Goal: Communication & Community: Share content

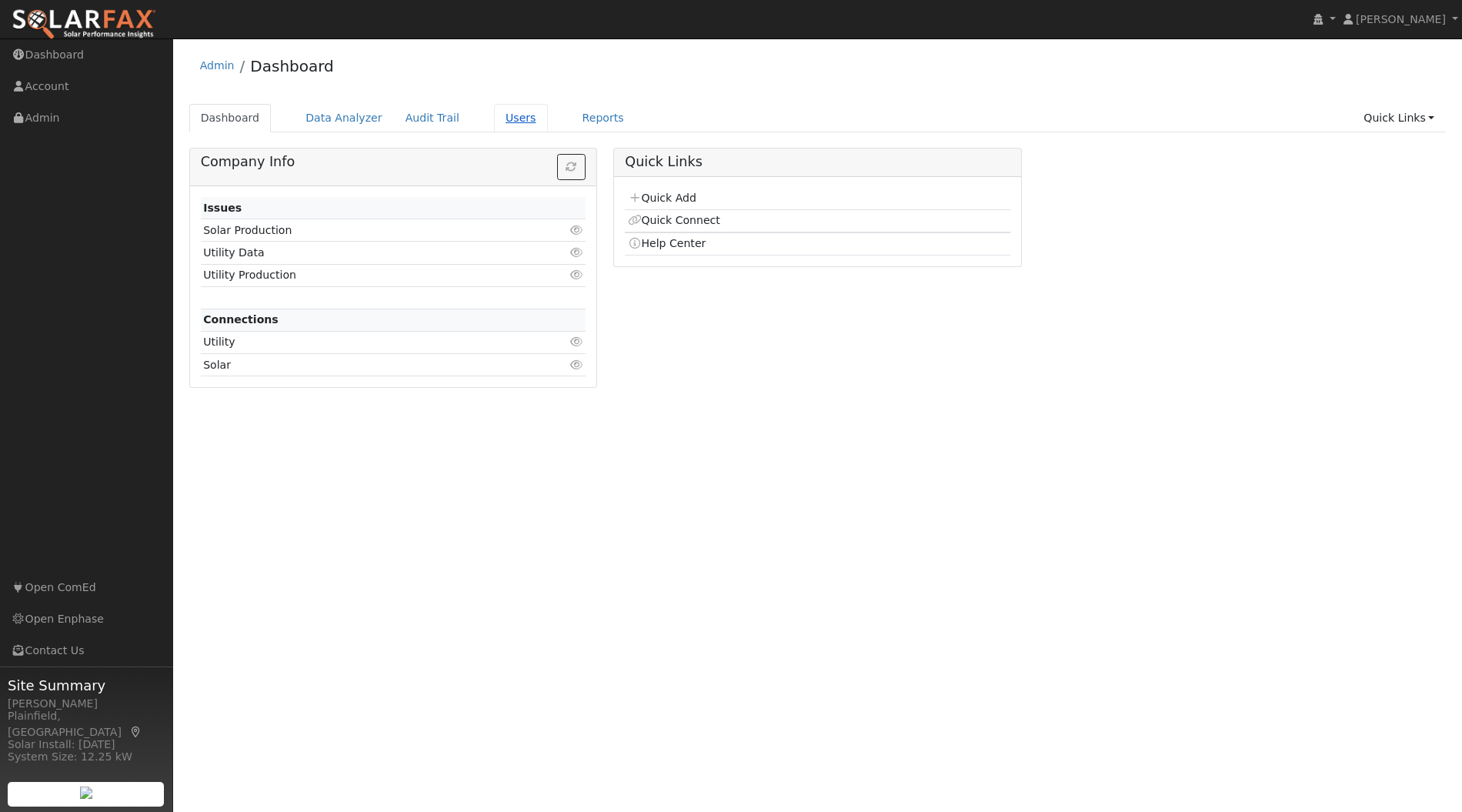
click at [497, 118] on link "Users" at bounding box center [521, 118] width 54 height 29
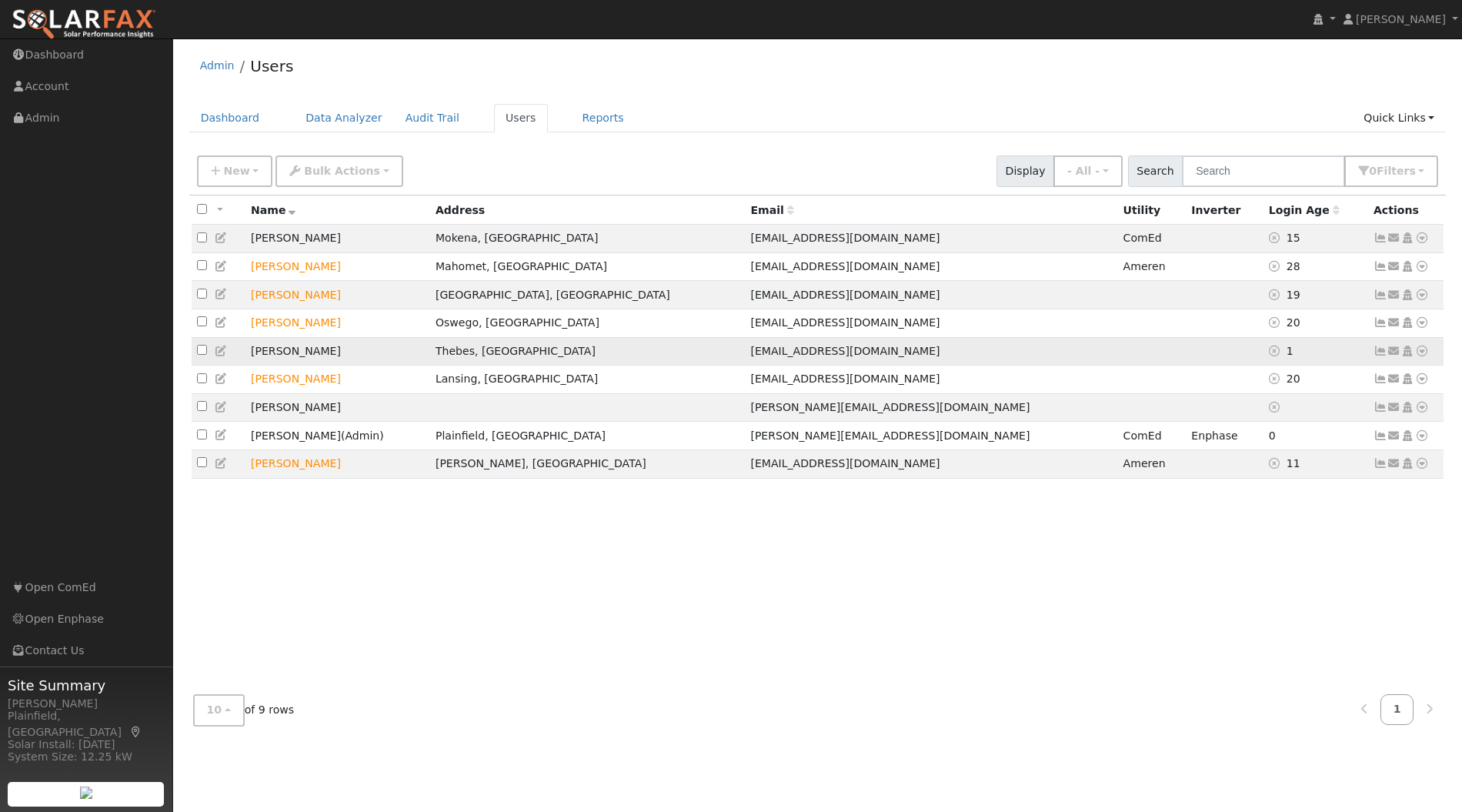
click at [1381, 356] on icon at bounding box center [1380, 350] width 13 height 11
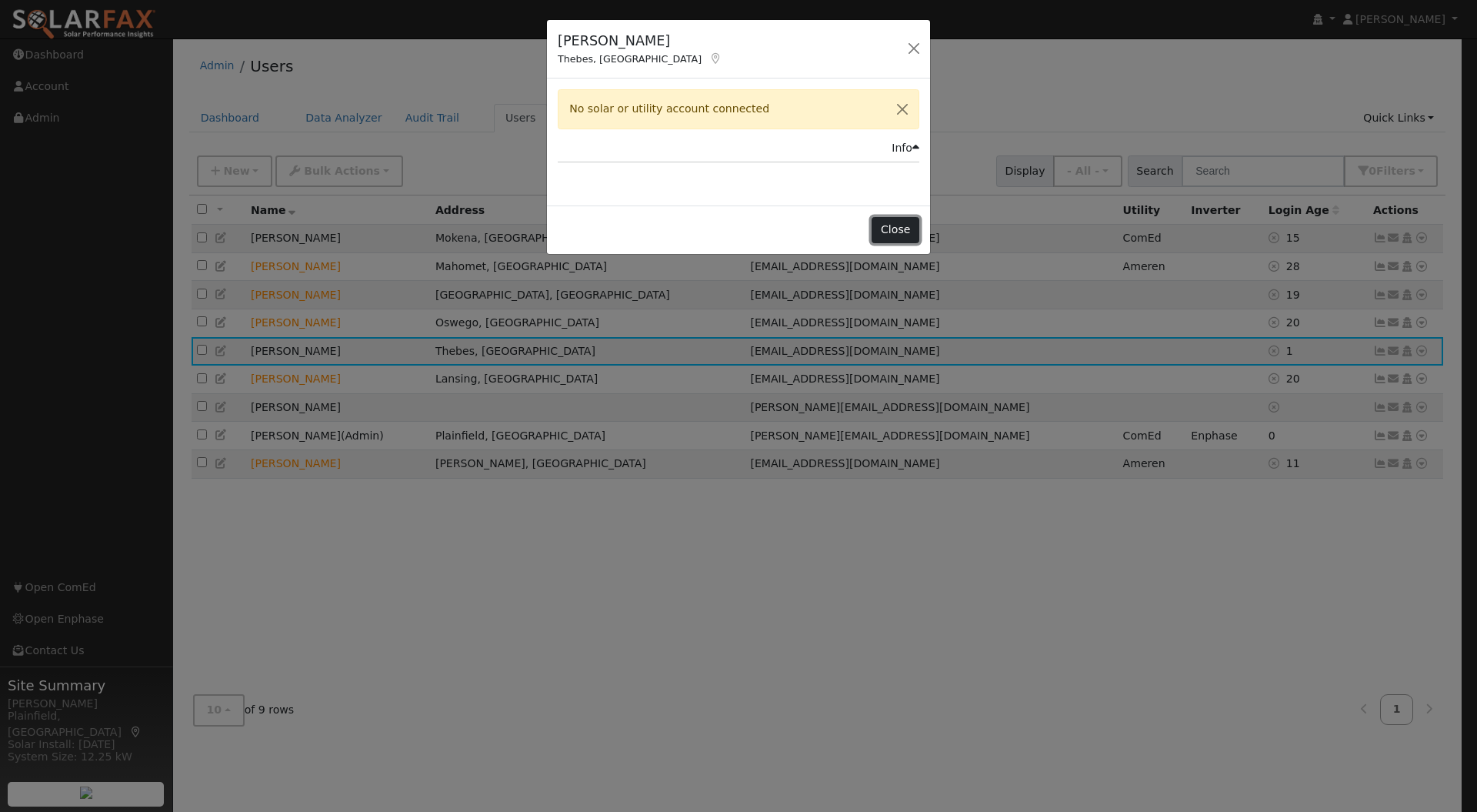
click at [906, 232] on button "Close" at bounding box center [895, 229] width 47 height 26
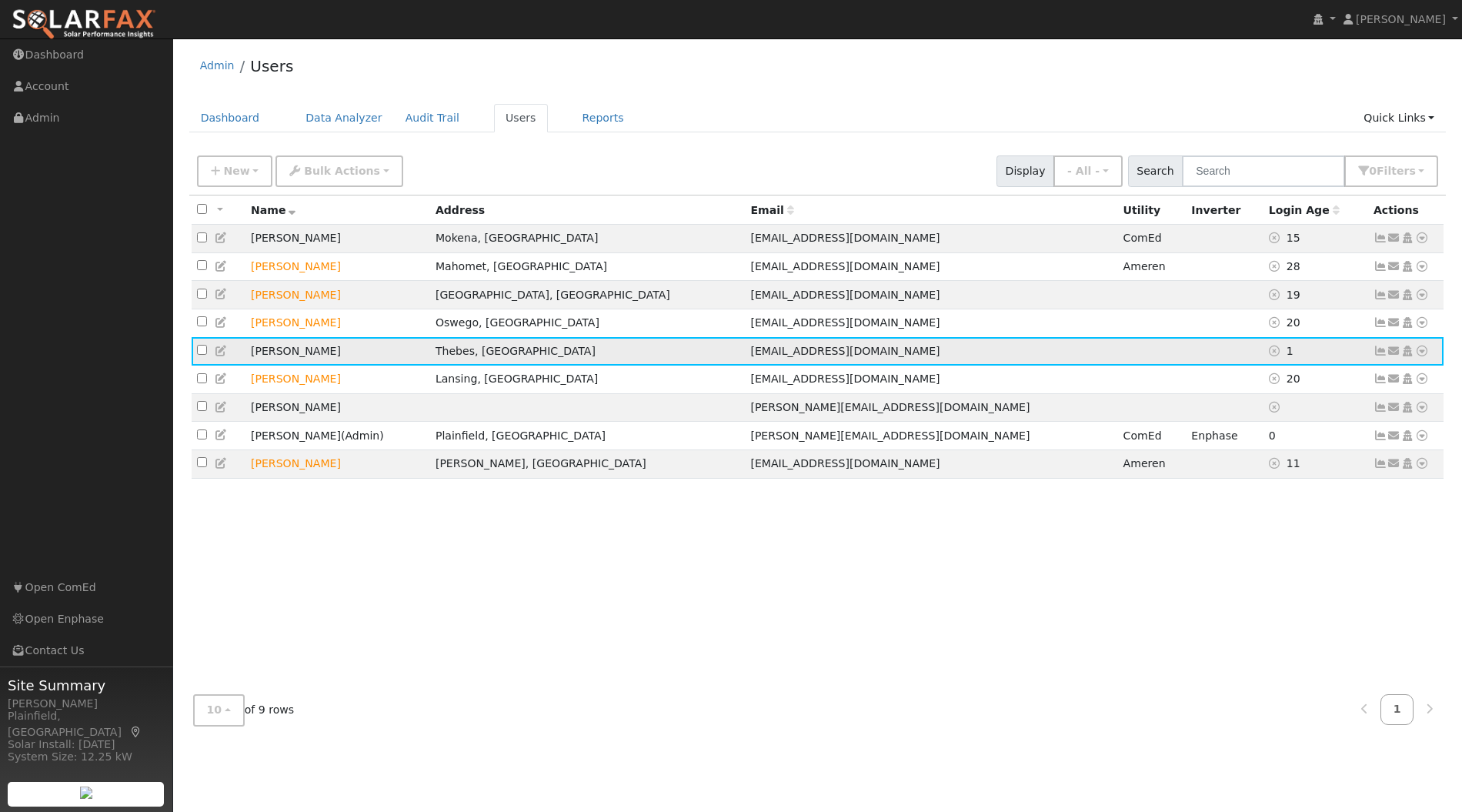
click at [1422, 356] on icon at bounding box center [1422, 350] width 13 height 11
click at [1272, 524] on div "All None All on page None on page Name Address Email Utility Inverter Login Age…" at bounding box center [818, 439] width 1257 height 487
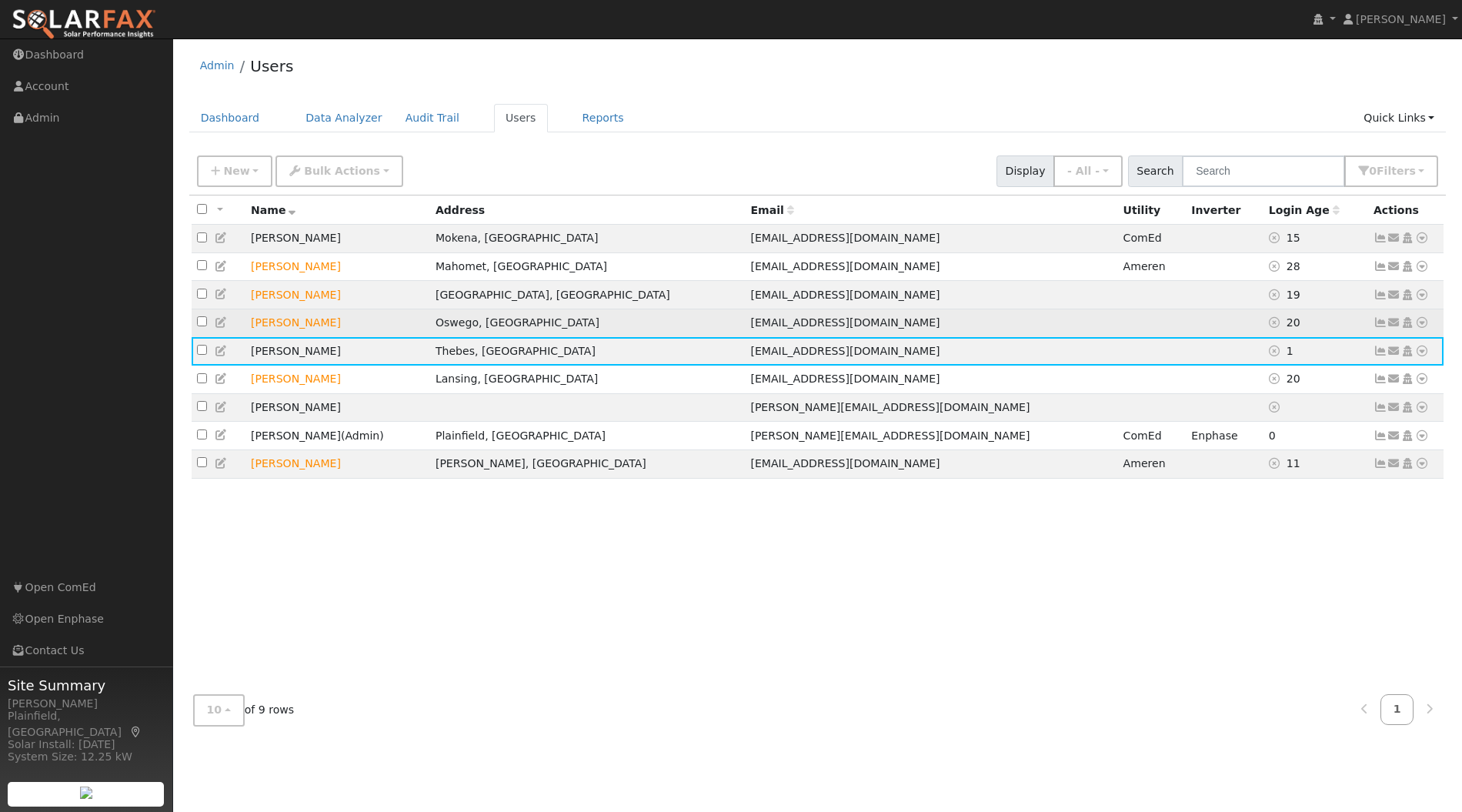
click at [1376, 324] on icon at bounding box center [1380, 321] width 13 height 11
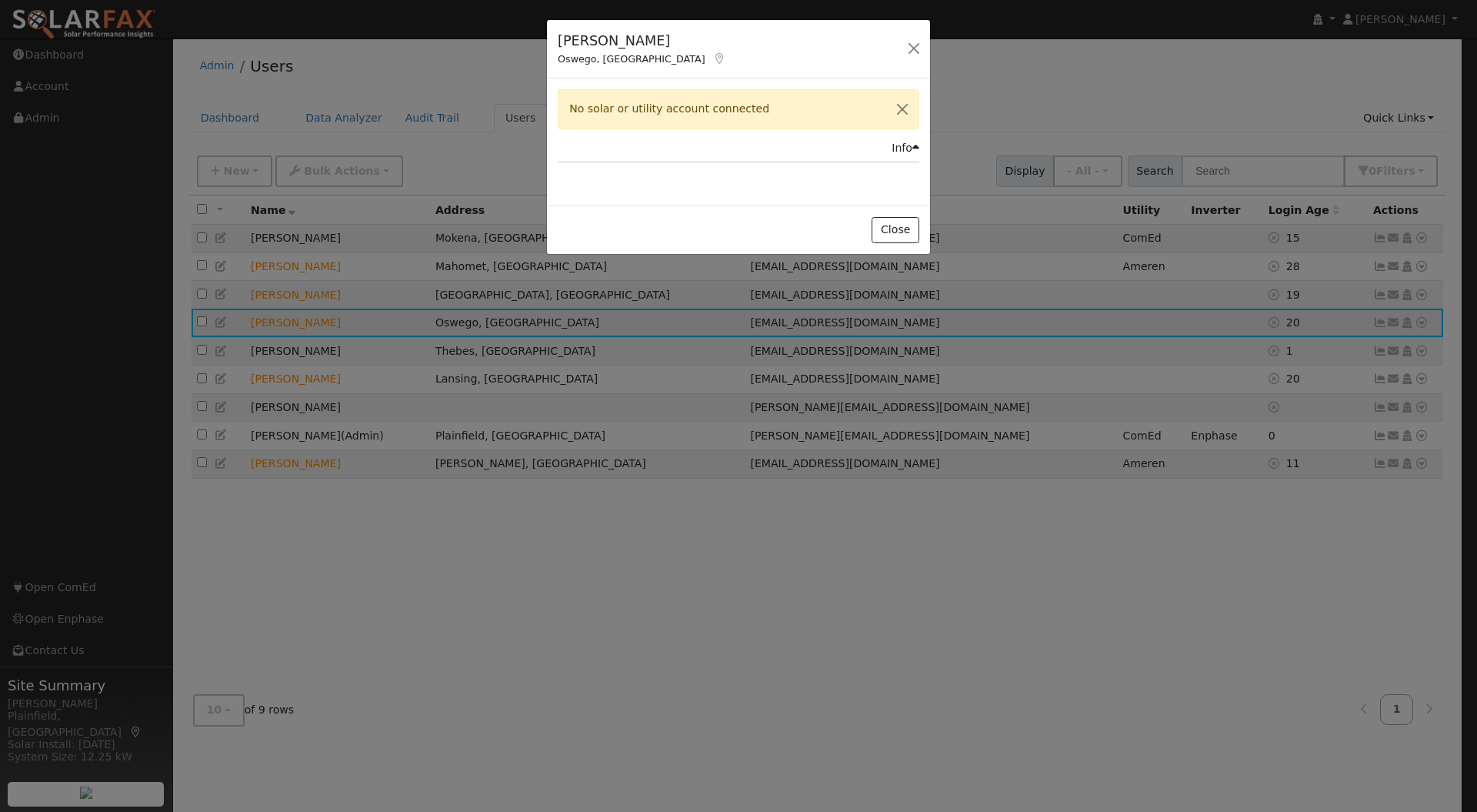
click at [1376, 324] on div "[PERSON_NAME] III Oswego, [GEOGRAPHIC_DATA] Default Account Default Account [ST…" at bounding box center [738, 406] width 1477 height 812
click at [1315, 554] on div "[PERSON_NAME] III Oswego, [GEOGRAPHIC_DATA] Default Account Default Account [ST…" at bounding box center [738, 406] width 1477 height 812
click at [894, 224] on button "Close" at bounding box center [895, 229] width 47 height 26
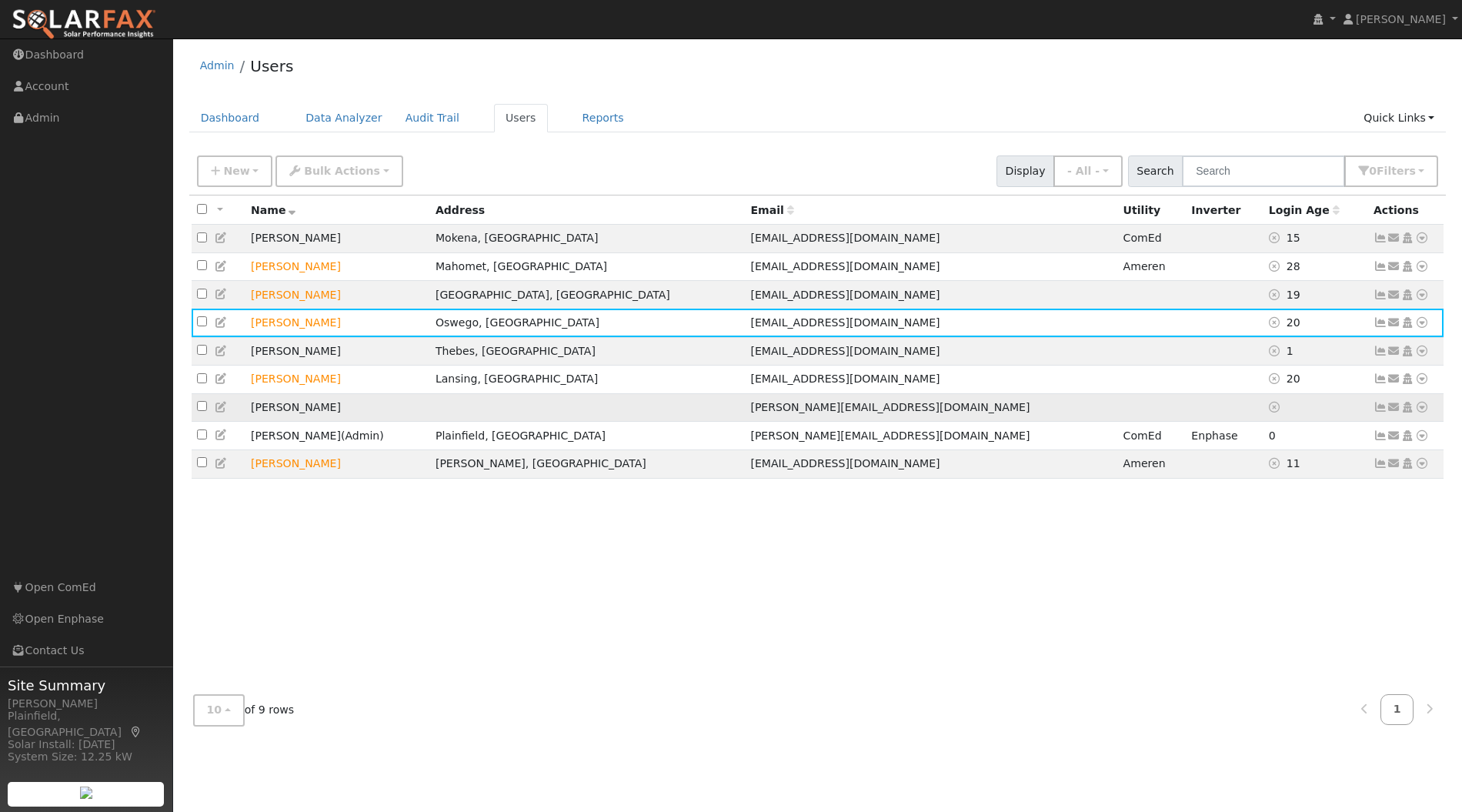
click at [1378, 408] on icon at bounding box center [1380, 406] width 13 height 11
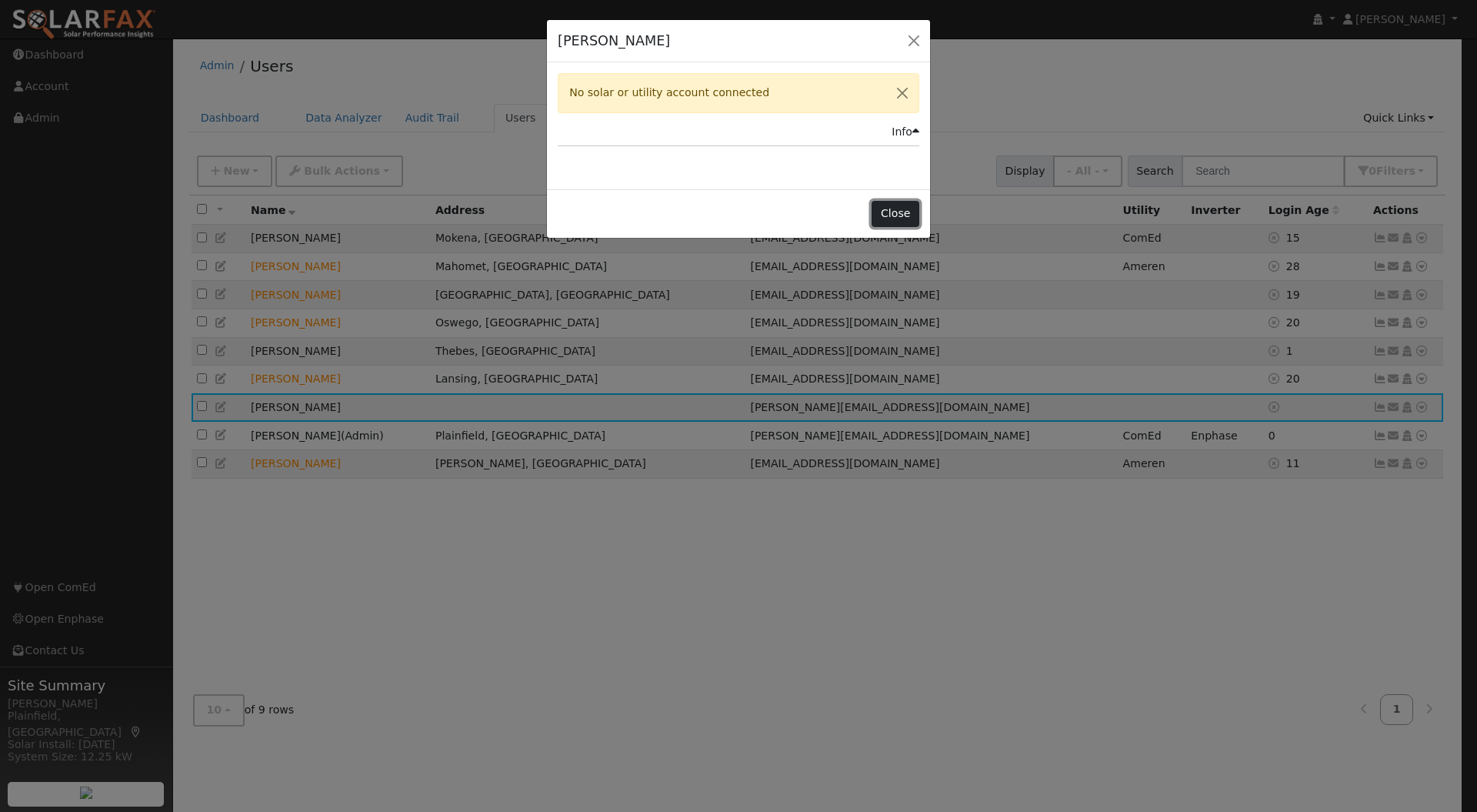
click at [901, 221] on button "Close" at bounding box center [895, 214] width 47 height 26
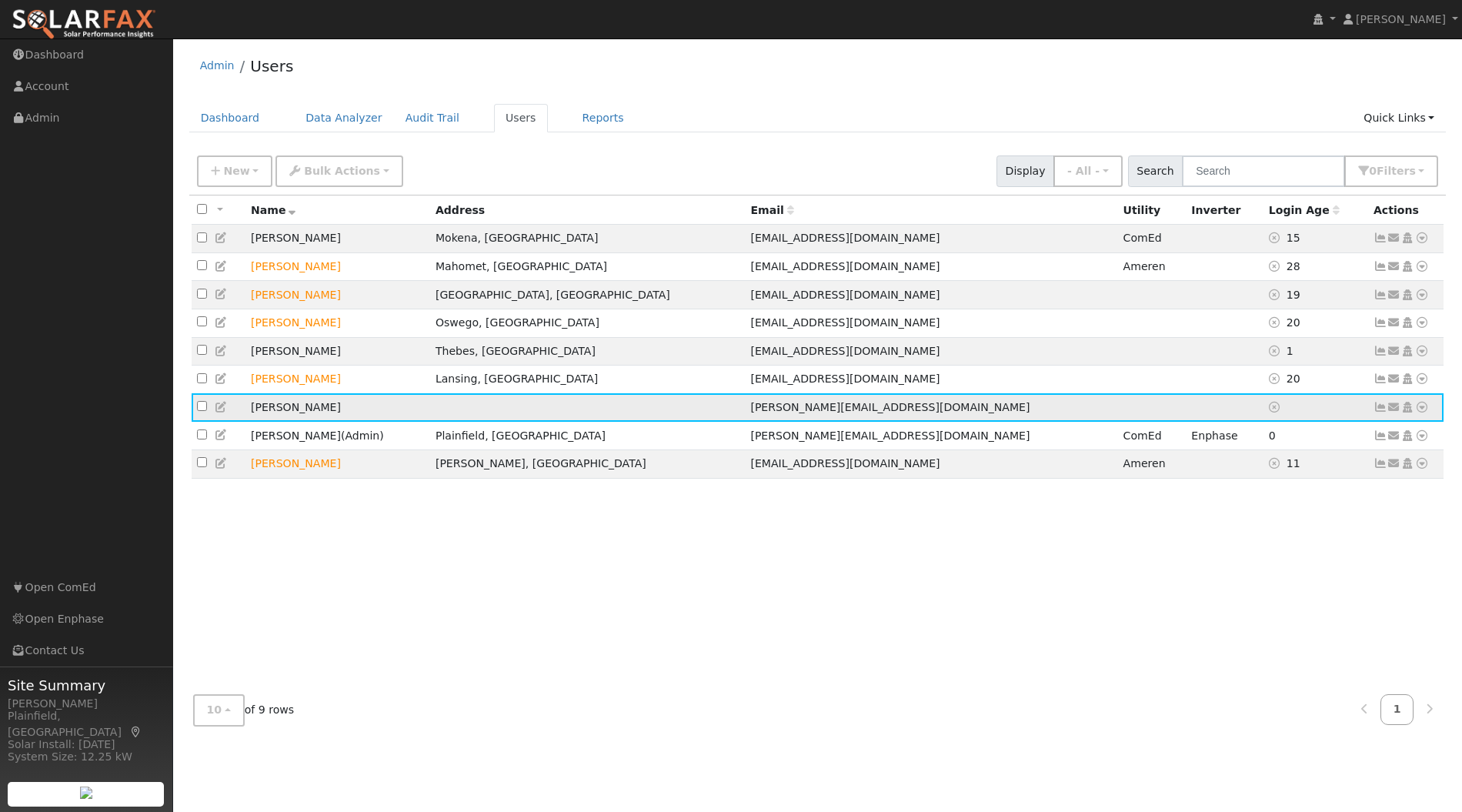
click at [1421, 409] on icon at bounding box center [1422, 406] width 13 height 11
click at [1392, 412] on icon at bounding box center [1395, 406] width 13 height 11
click at [1337, 442] on link "Send Email..." at bounding box center [1346, 434] width 107 height 21
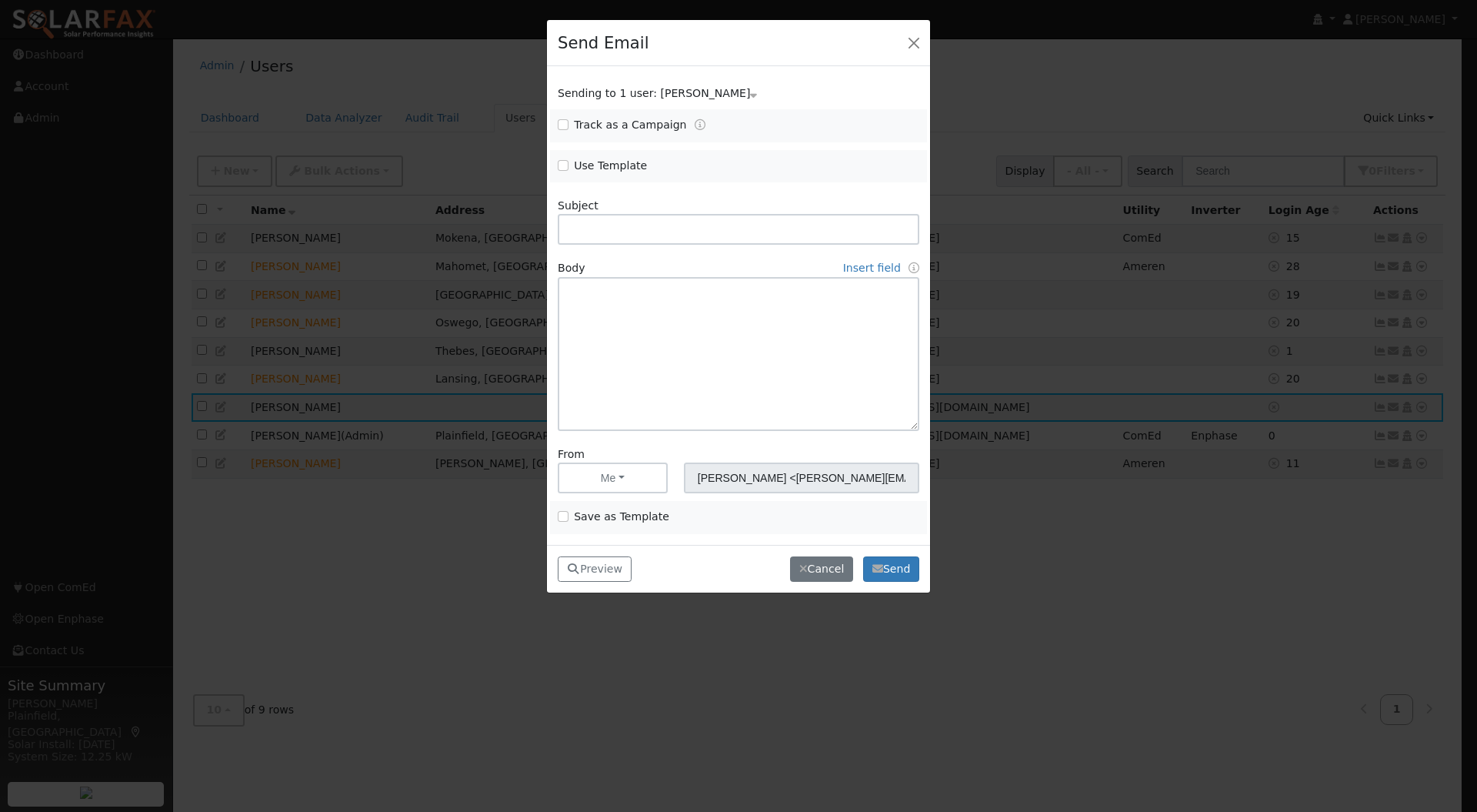
click at [649, 164] on span "Use Template" at bounding box center [644, 165] width 172 height 16
click at [562, 165] on input "Use Template" at bounding box center [563, 165] width 11 height 11
checkbox input "true"
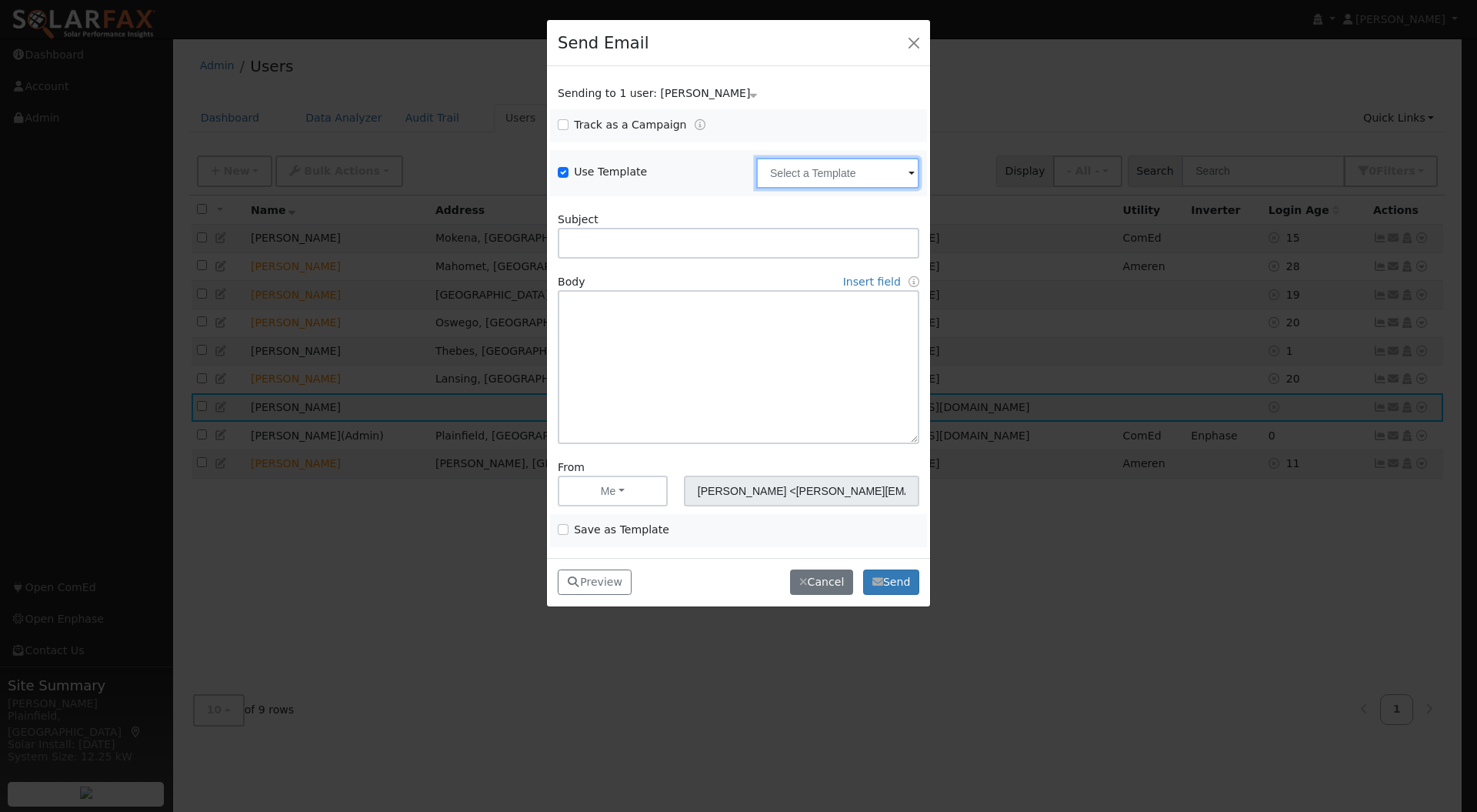
click at [821, 174] on input "text" at bounding box center [838, 173] width 164 height 31
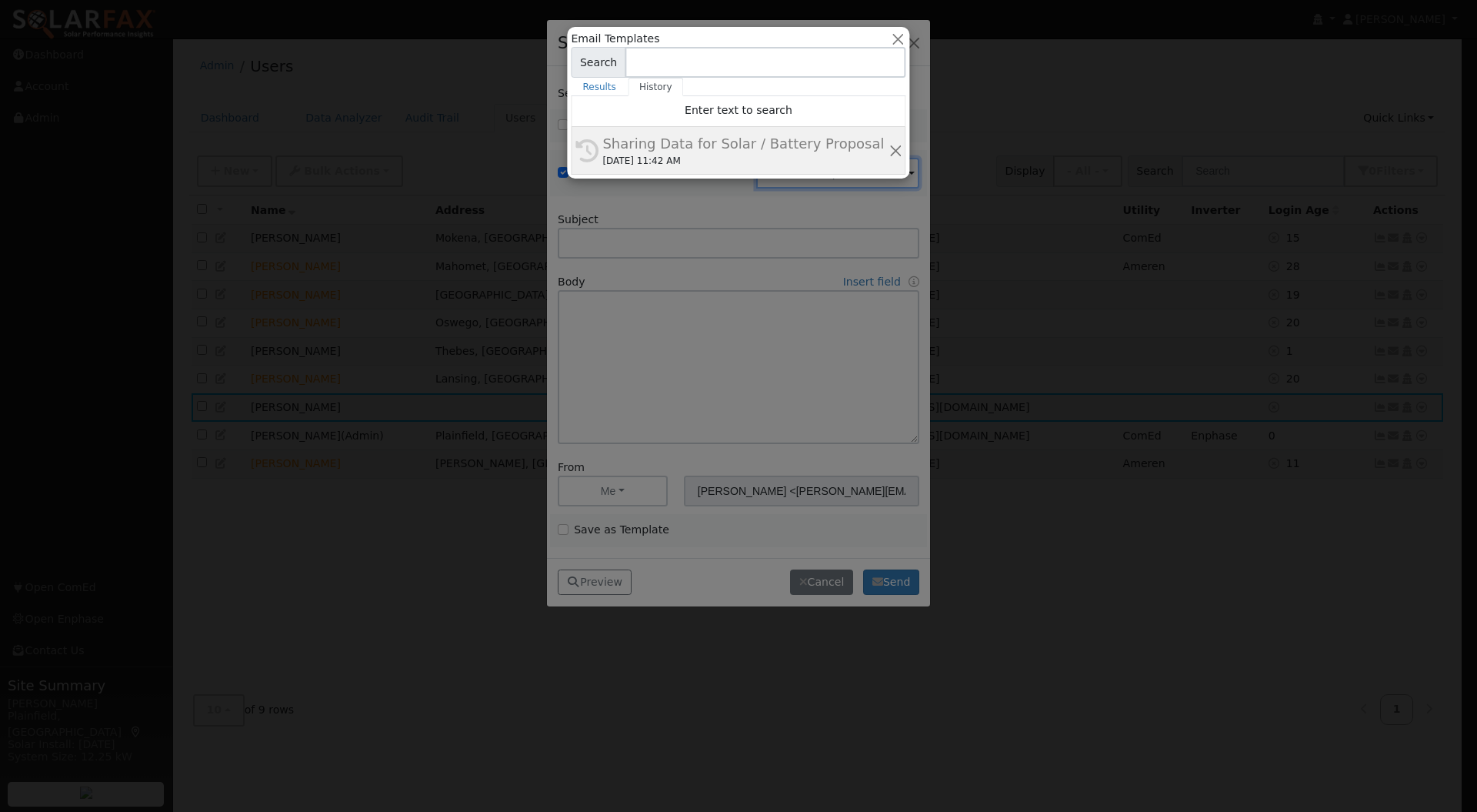
click at [776, 151] on div "Sharing Data for Solar / Battery Proposal" at bounding box center [745, 143] width 286 height 21
type input "Sharing Data for Solar / Battery Proposal"
type textarea "Dear {user_fname}, Below is a link to share your electricity consumption data w…"
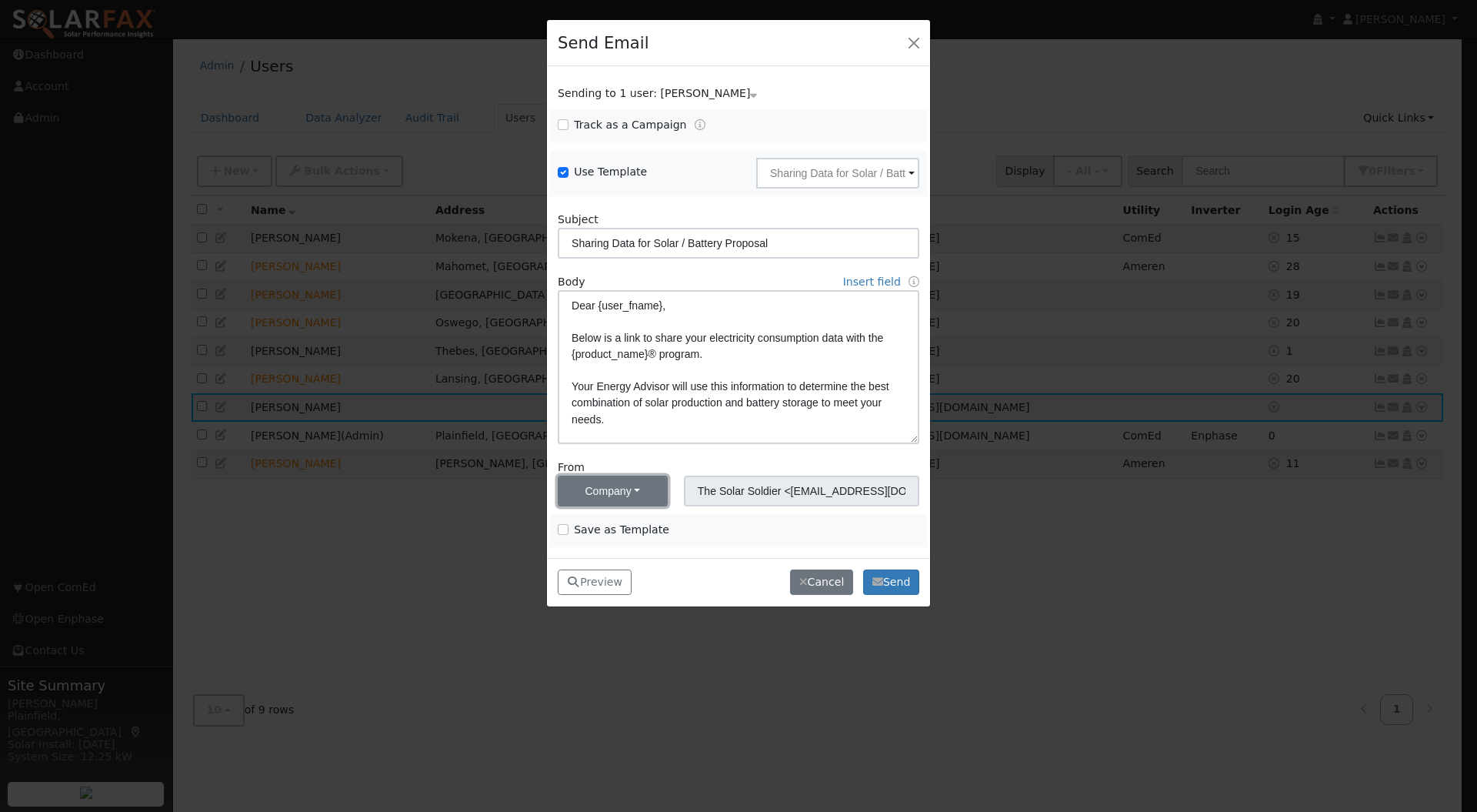
click at [645, 495] on button "Company" at bounding box center [613, 491] width 110 height 31
click at [614, 420] on link "Me" at bounding box center [611, 413] width 107 height 21
type input "[PERSON_NAME] <[PERSON_NAME][EMAIL_ADDRESS][DOMAIN_NAME]>"
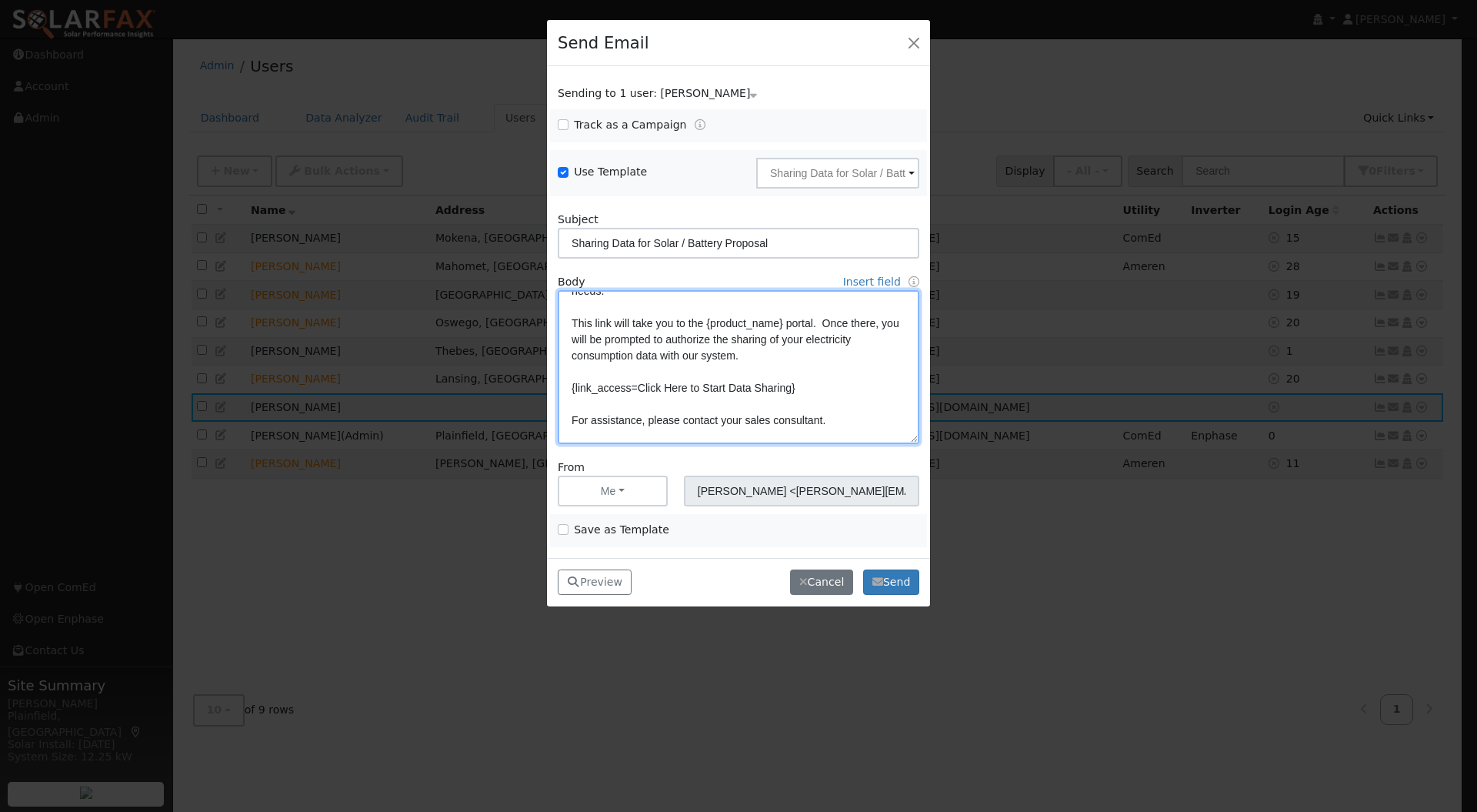
scroll to position [186, 0]
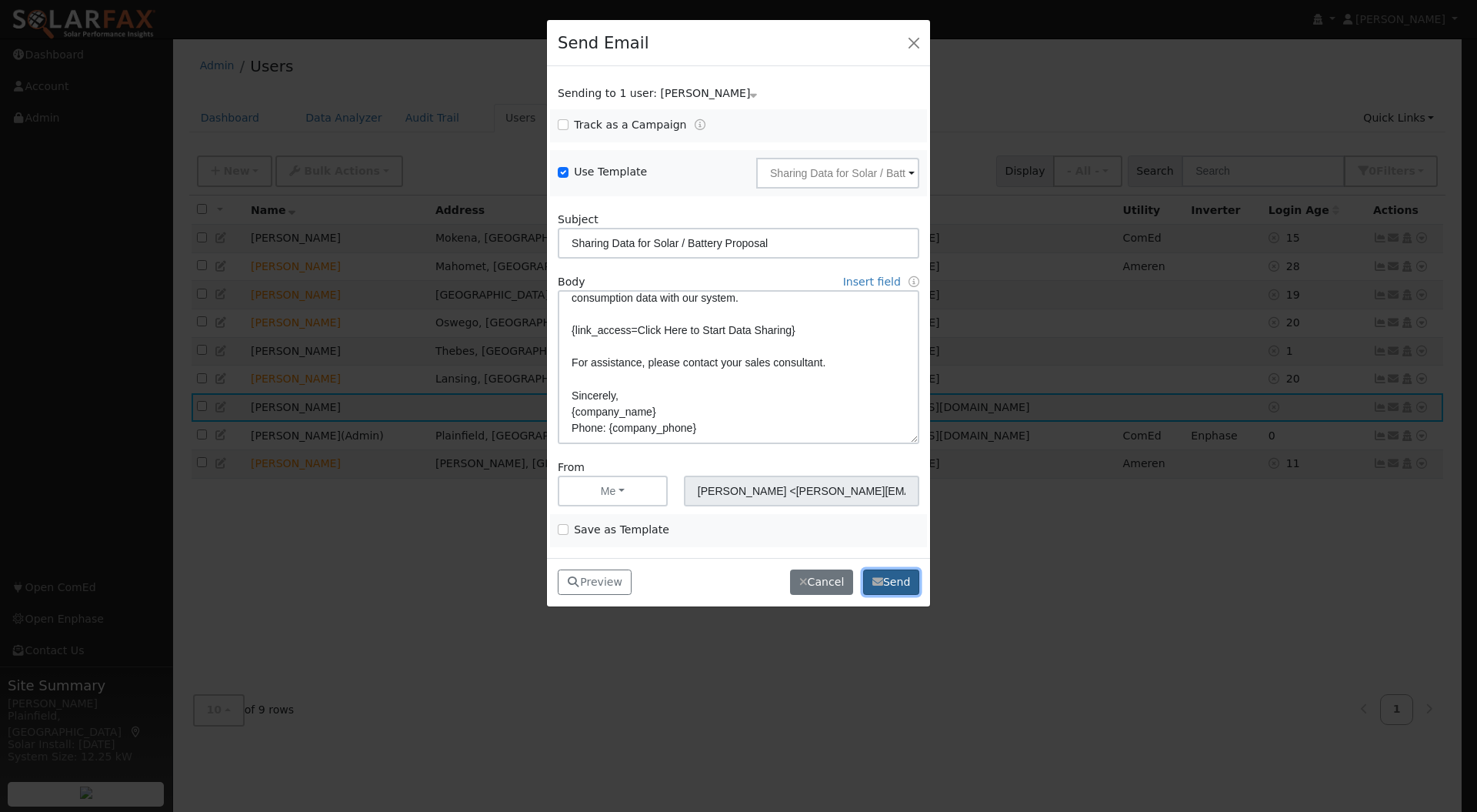
click at [888, 580] on button "Send" at bounding box center [891, 582] width 56 height 26
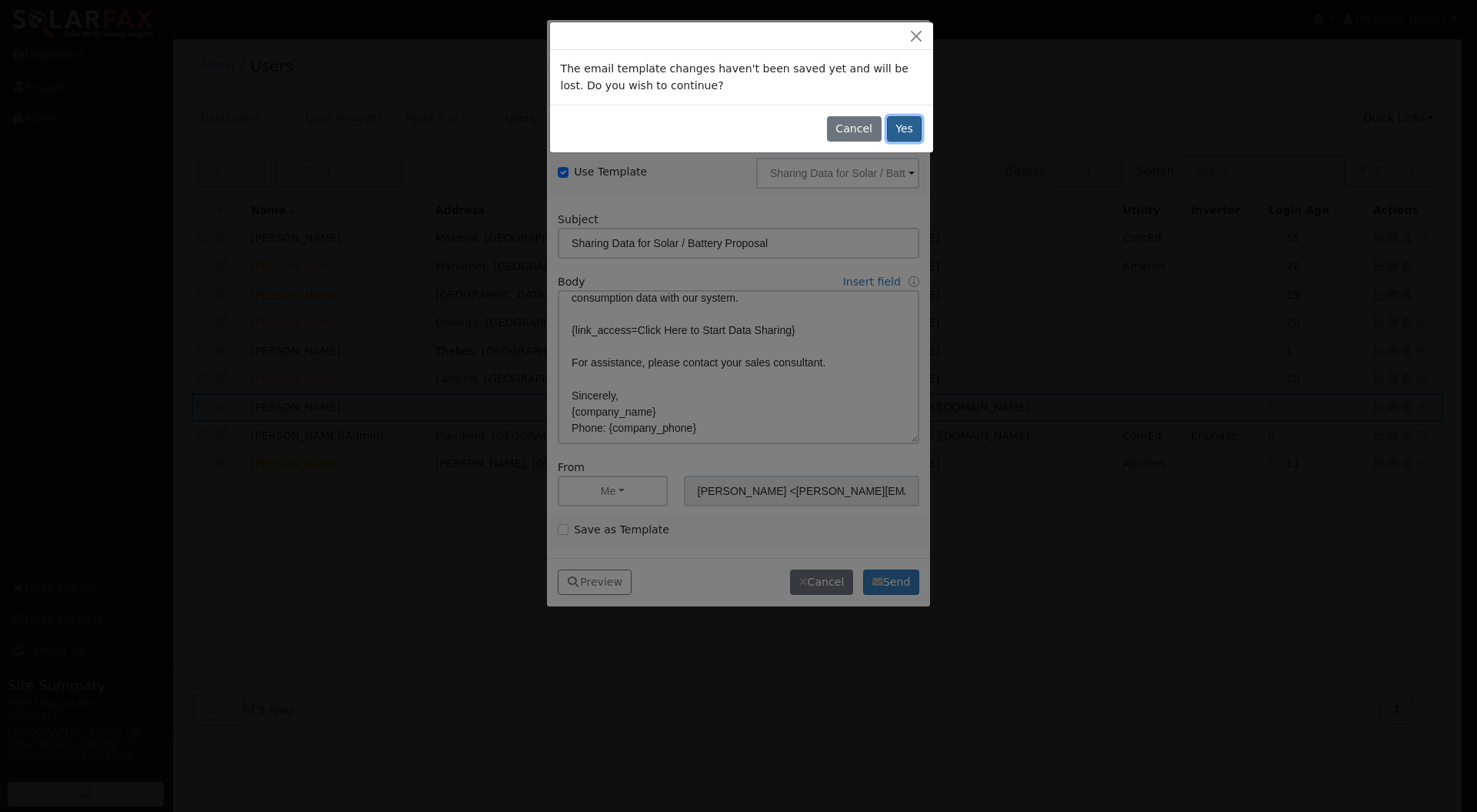
click at [904, 123] on button "Yes" at bounding box center [904, 129] width 36 height 26
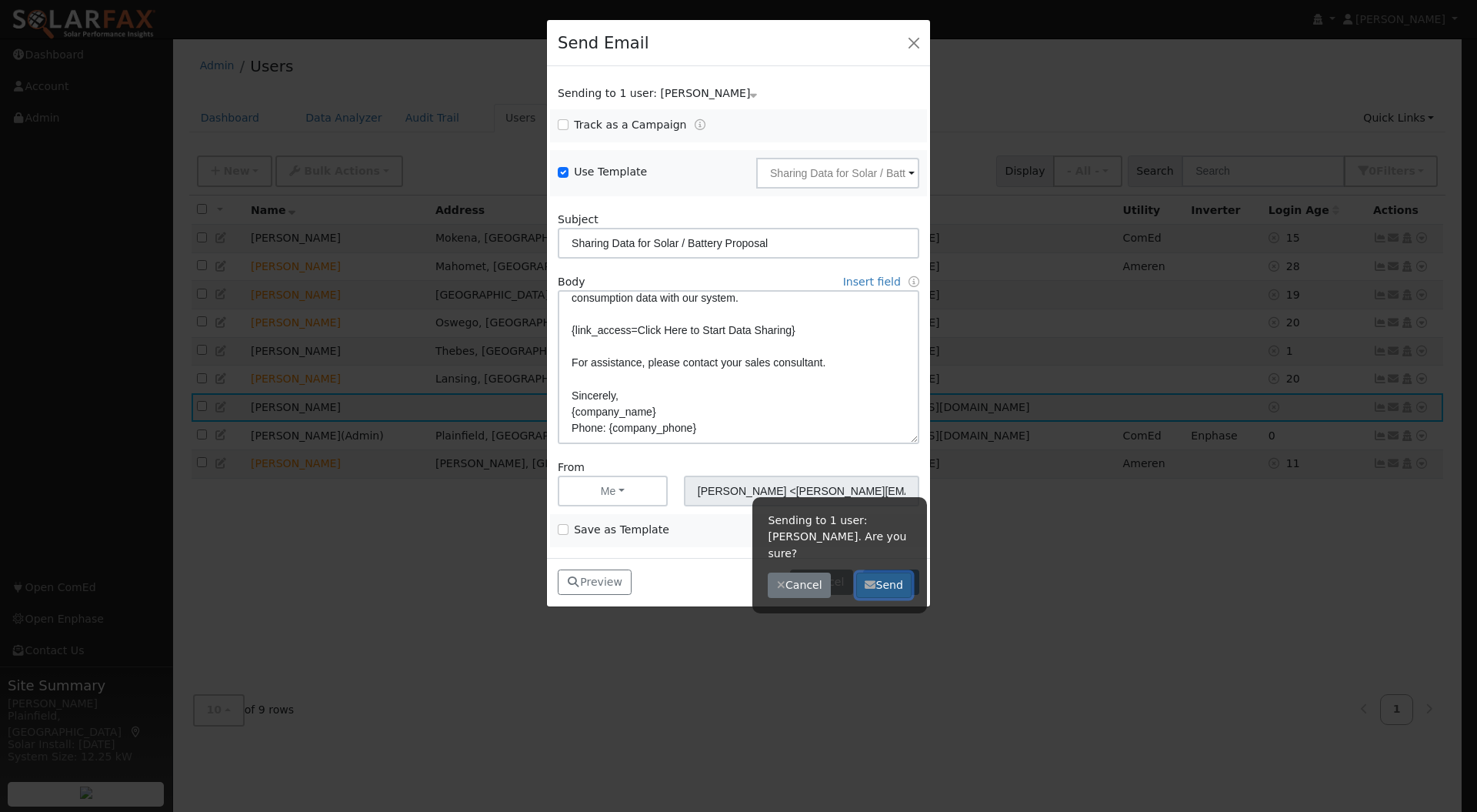
click at [900, 572] on button "Send" at bounding box center [884, 585] width 56 height 26
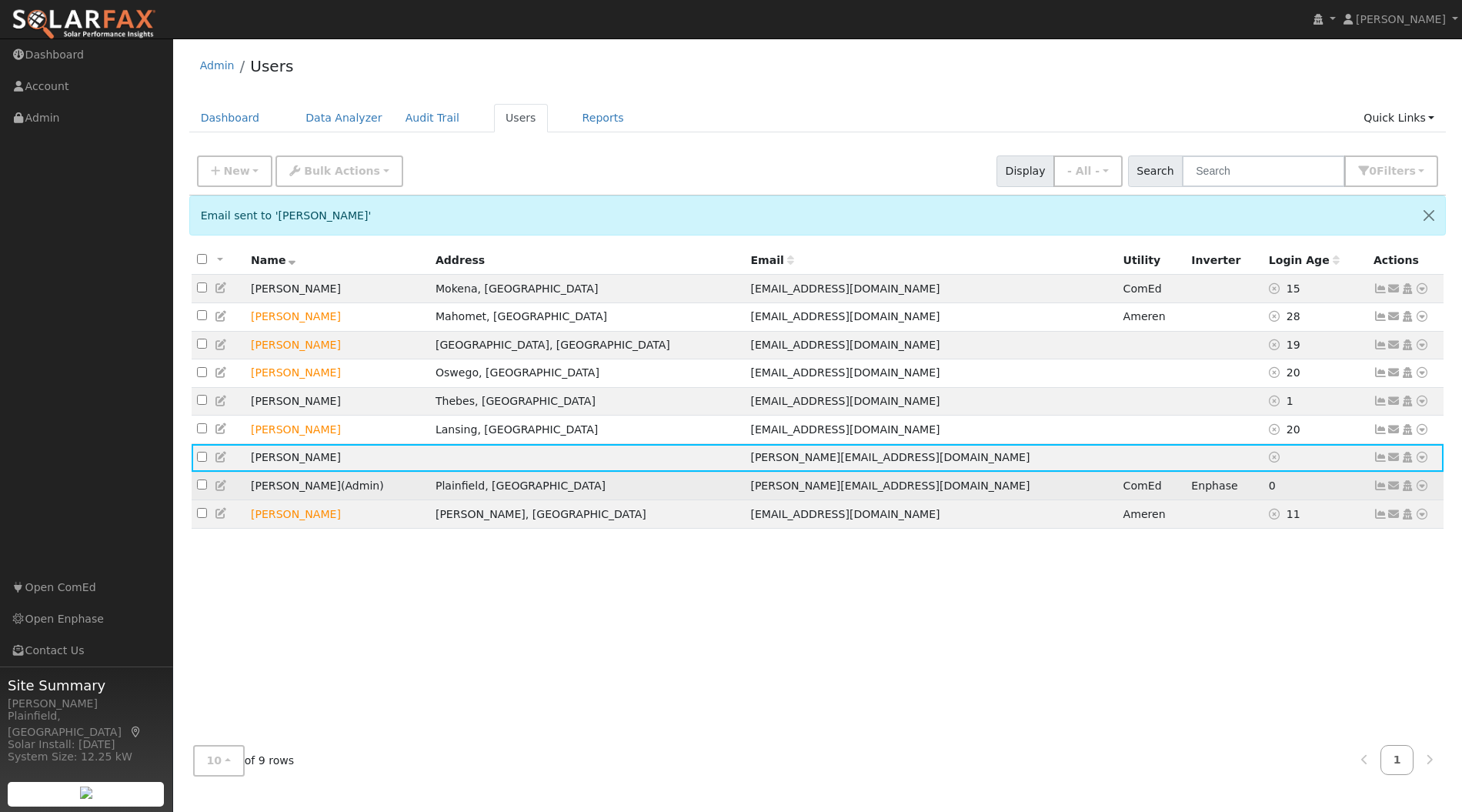
click at [1420, 486] on link at bounding box center [1422, 486] width 13 height 16
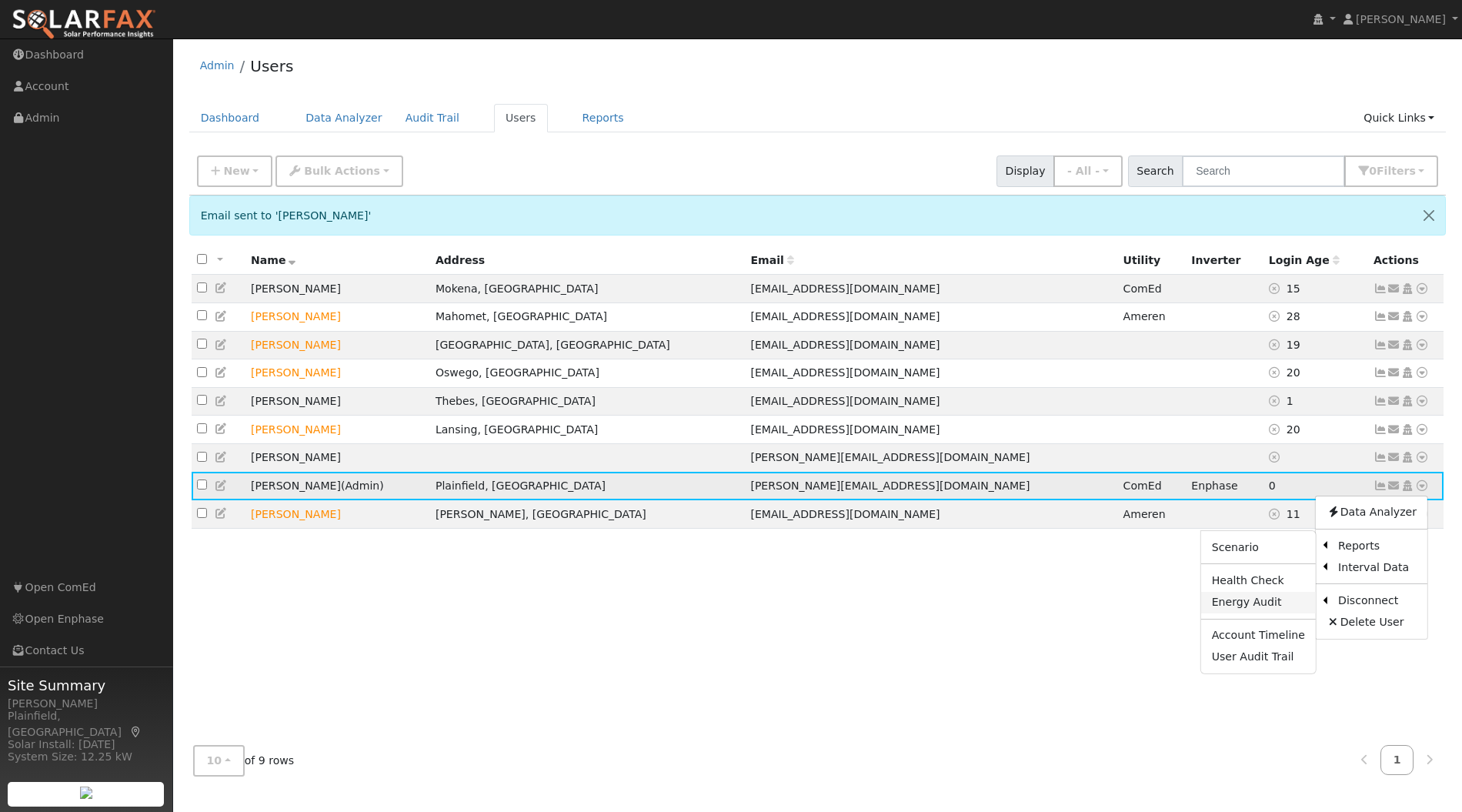
click at [1287, 599] on link "Energy Audit" at bounding box center [1258, 602] width 115 height 21
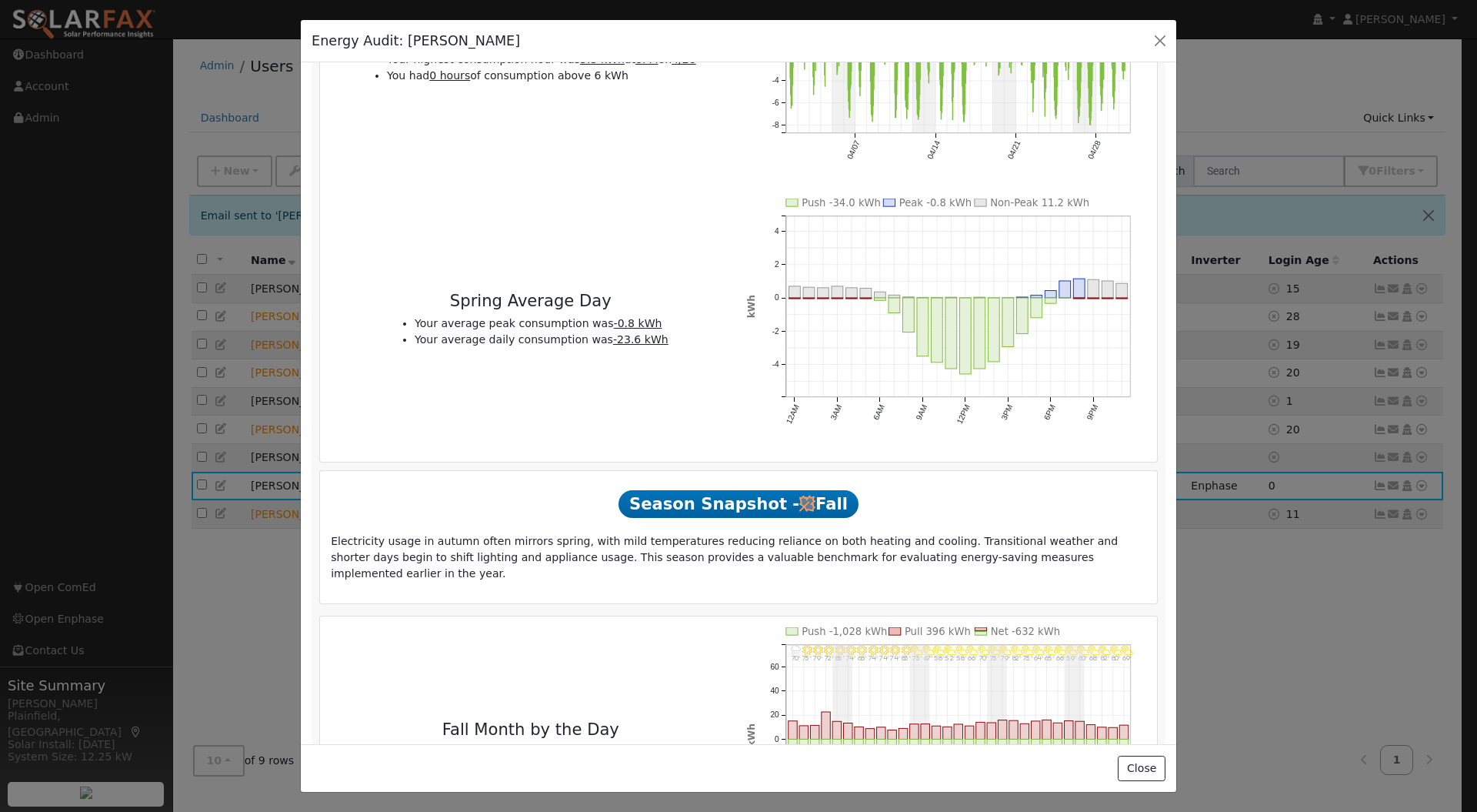
scroll to position [3613, 0]
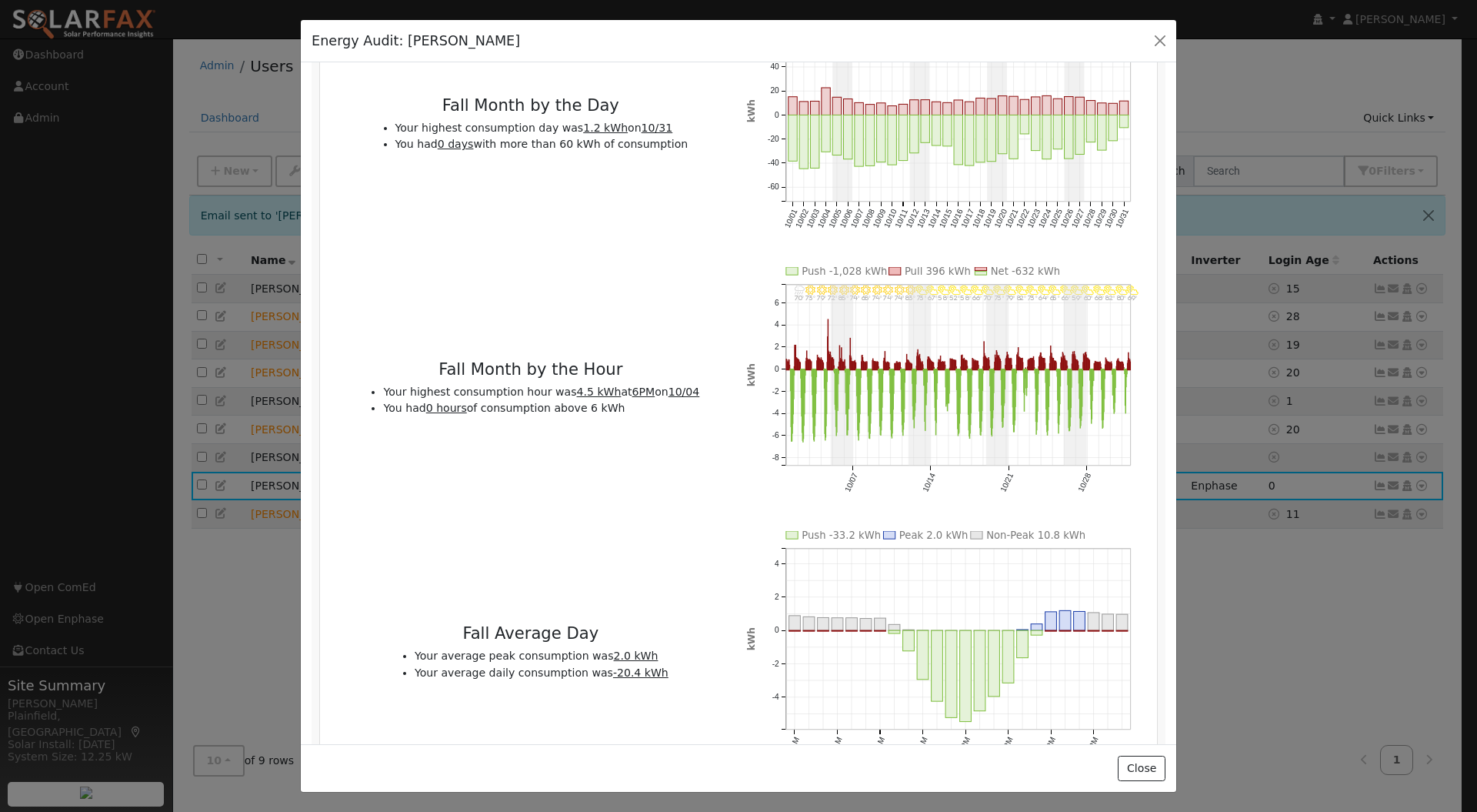
click at [1117, 655] on icon "Push -33.2 kWh Peak 2.0 kWh Non-Peak 10.8 kWh 12AM 3AM 6AM 9AM 12PM 3PM 6PM 9PM…" at bounding box center [946, 658] width 399 height 254
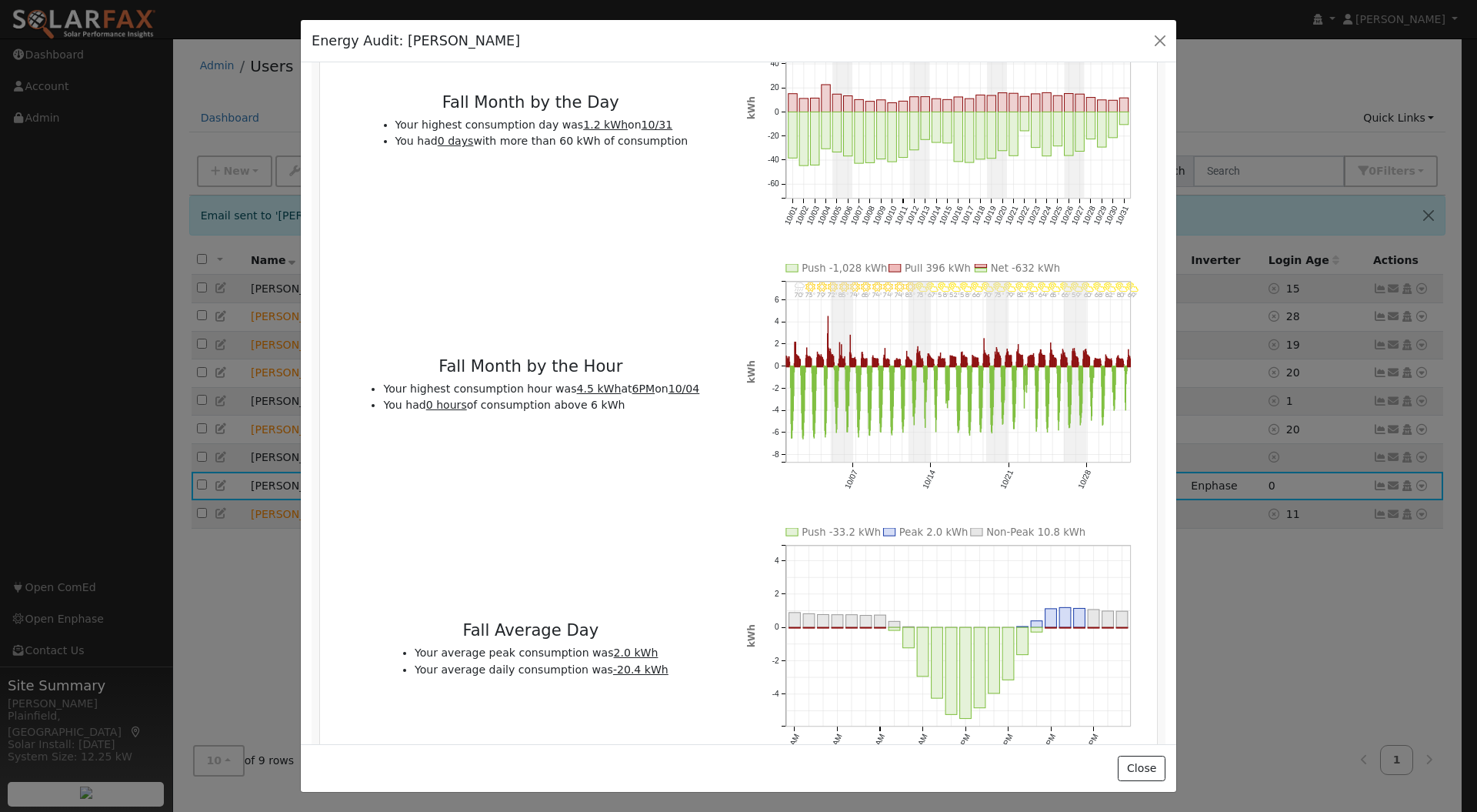
click at [1122, 652] on icon "Push -33.2 kWh Peak 2.0 kWh Non-Peak 10.8 kWh 12AM 3AM 6AM 9AM 12PM 3PM 6PM 9PM…" at bounding box center [946, 654] width 399 height 254
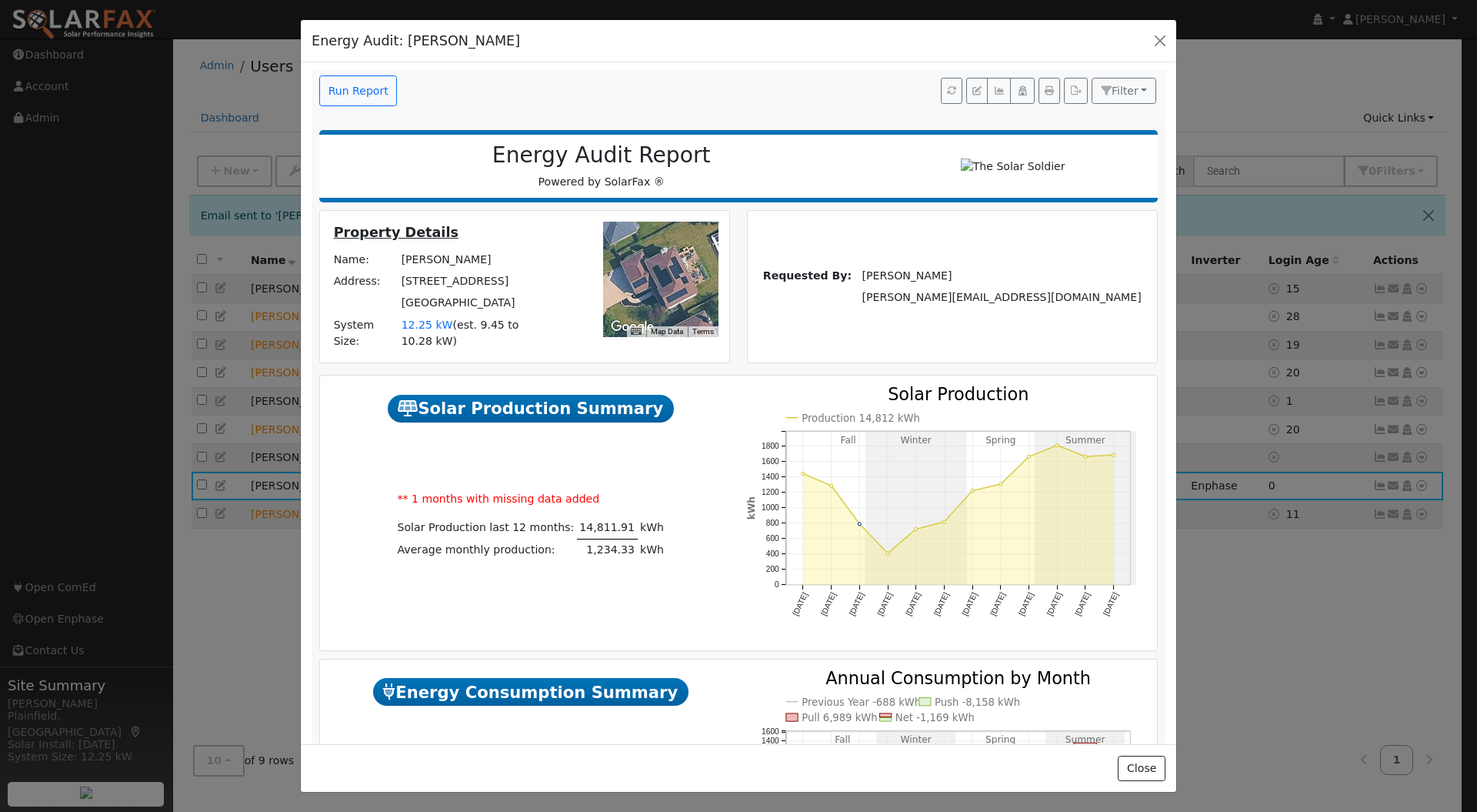
scroll to position [0, 0]
